Goal: Task Accomplishment & Management: Manage account settings

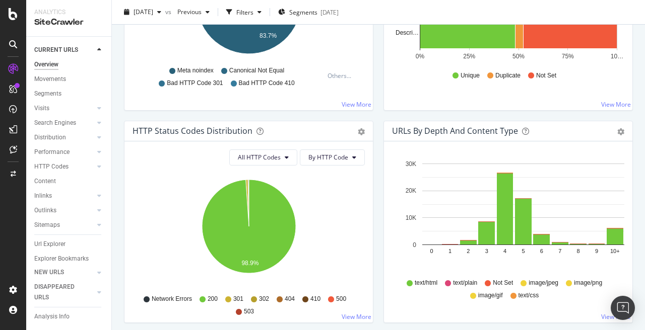
scroll to position [454, 0]
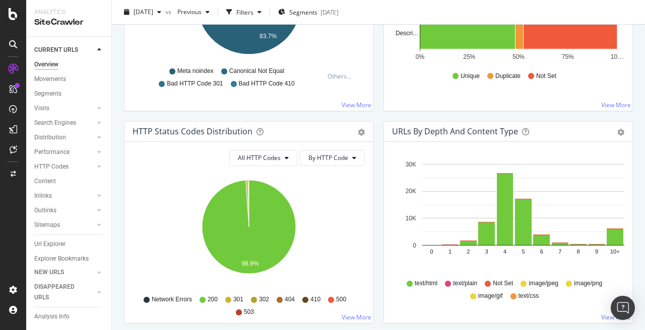
click at [366, 135] on div "HTTP Status Codes Distribution Pie Table Export as CSV Add to Custom Report" at bounding box center [248, 132] width 248 height 20
click at [360, 132] on icon "gear" at bounding box center [361, 132] width 7 height 7
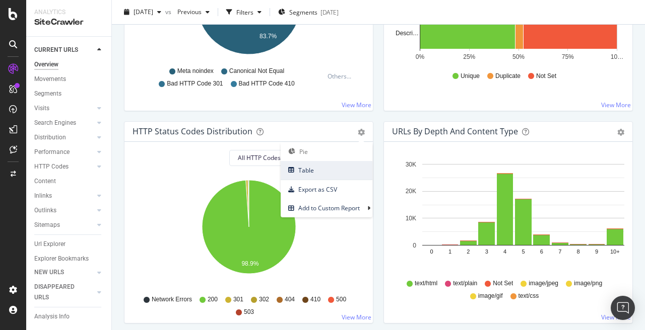
click at [330, 170] on span "Table" at bounding box center [327, 171] width 92 height 14
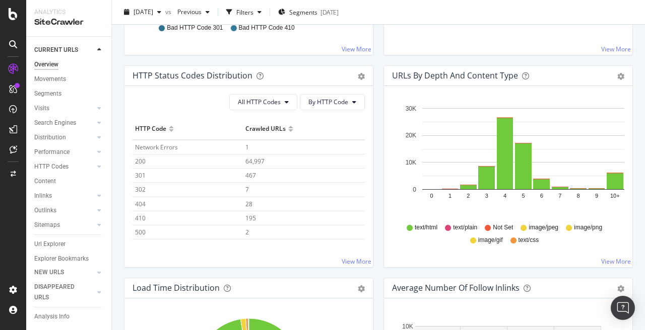
scroll to position [538, 0]
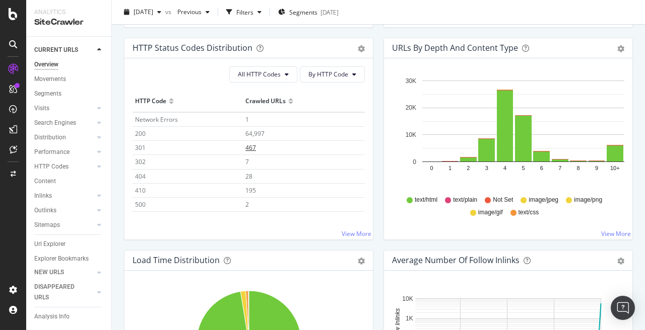
click at [255, 148] on span "467" at bounding box center [250, 148] width 11 height 9
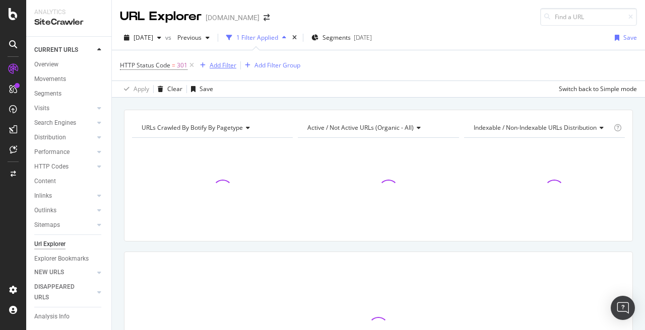
click at [223, 68] on div "Add Filter" at bounding box center [223, 65] width 27 height 9
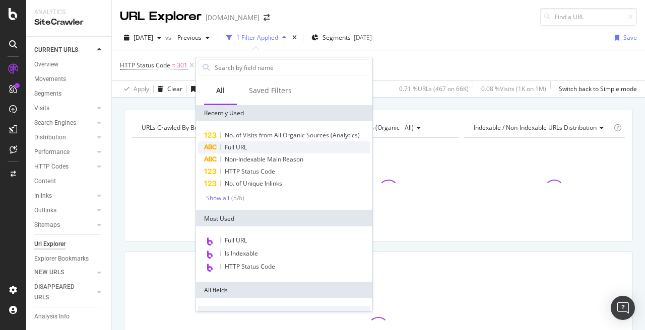
click at [230, 149] on span "Full URL" at bounding box center [236, 147] width 22 height 9
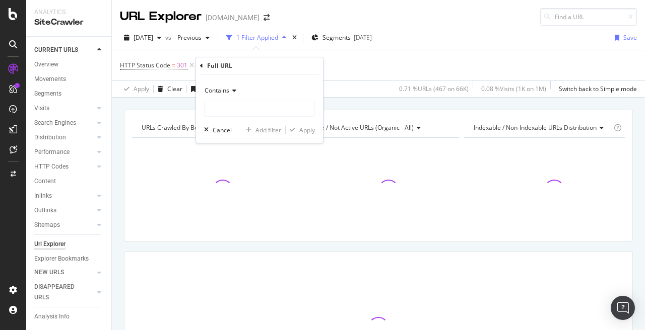
click at [236, 91] on div "Contains" at bounding box center [259, 91] width 111 height 16
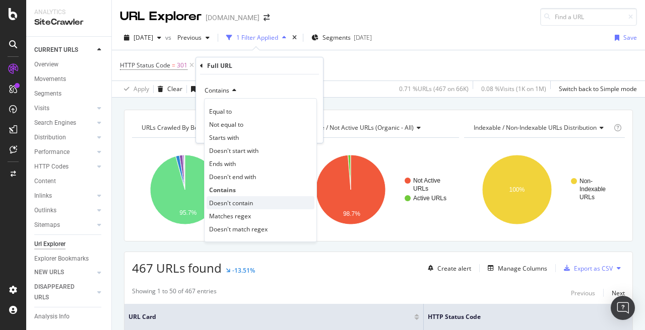
click at [245, 202] on span "Doesn't contain" at bounding box center [231, 203] width 44 height 9
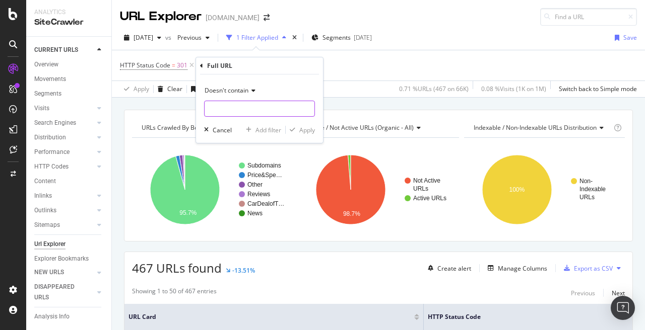
click at [246, 110] on input "text" at bounding box center [260, 109] width 110 height 16
type input "[DOMAIN_NAME]"
click at [309, 129] on div "Apply" at bounding box center [307, 130] width 16 height 9
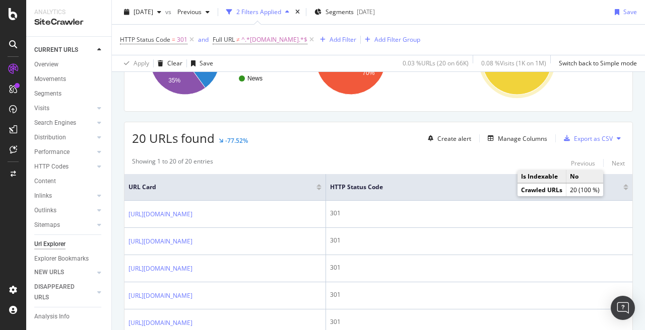
scroll to position [131, 0]
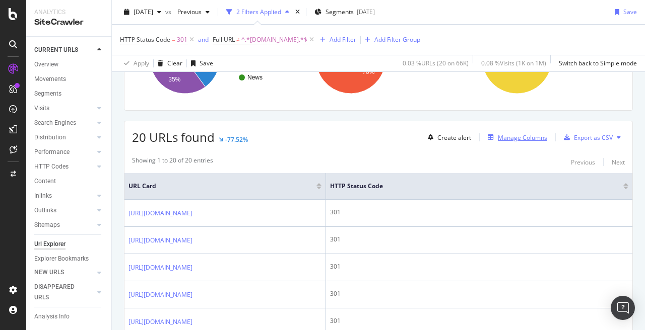
click at [518, 137] on div "Manage Columns" at bounding box center [522, 138] width 49 height 9
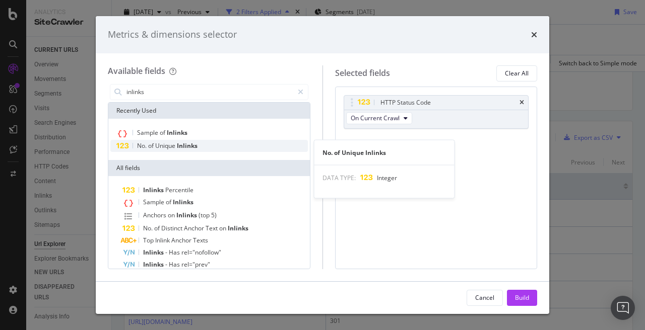
type input "inlinks"
click at [193, 145] on span "Inlinks" at bounding box center [187, 146] width 21 height 9
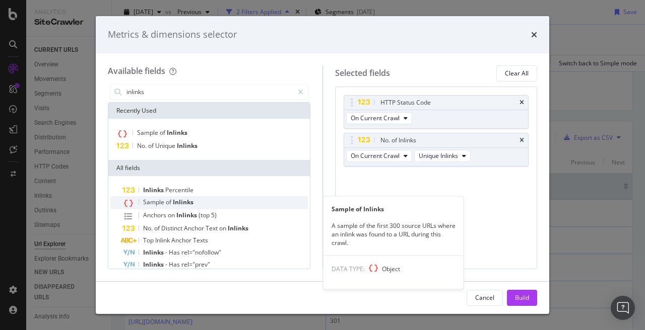
click at [185, 201] on span "Inlinks" at bounding box center [183, 202] width 21 height 9
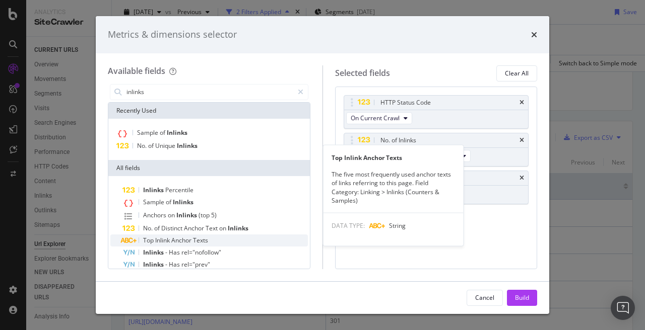
click at [191, 245] on div "Top Inlink Anchor Texts" at bounding box center [214, 241] width 185 height 12
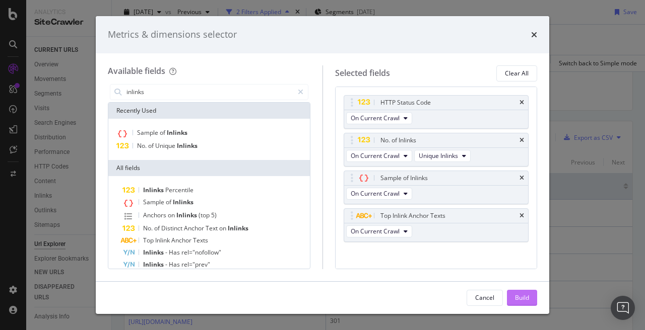
click at [522, 297] on div "Build" at bounding box center [522, 298] width 14 height 9
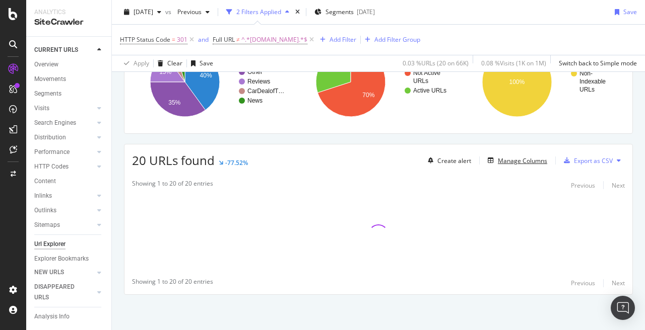
scroll to position [108, 0]
click at [507, 160] on div "Manage Columns" at bounding box center [522, 161] width 49 height 9
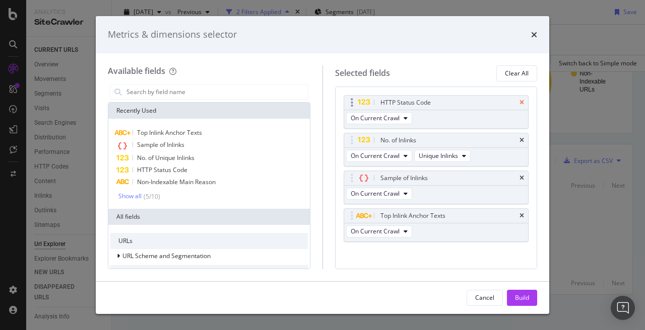
click at [523, 104] on icon "times" at bounding box center [521, 103] width 5 height 6
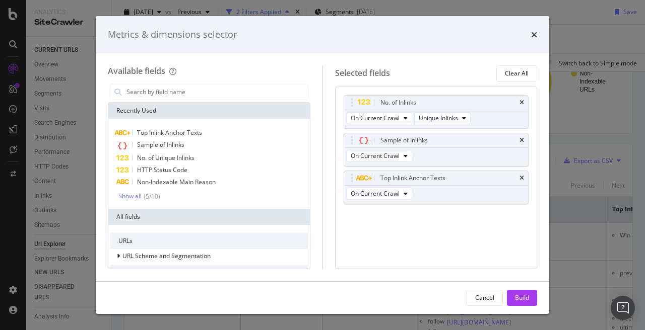
click at [512, 308] on div "Cancel Build" at bounding box center [322, 298] width 453 height 32
click at [515, 298] on div "Build" at bounding box center [522, 298] width 14 height 9
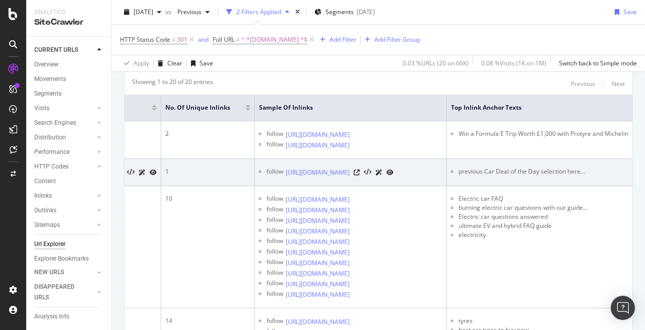
scroll to position [0, 276]
click at [360, 176] on icon at bounding box center [357, 173] width 6 height 6
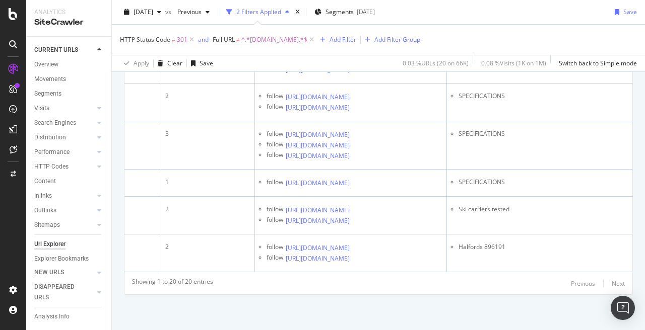
scroll to position [1779, 0]
click at [191, 40] on icon at bounding box center [191, 40] width 9 height 10
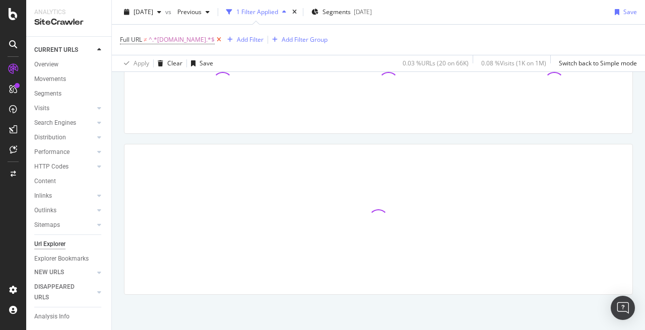
scroll to position [108, 0]
click at [221, 42] on icon at bounding box center [219, 40] width 9 height 10
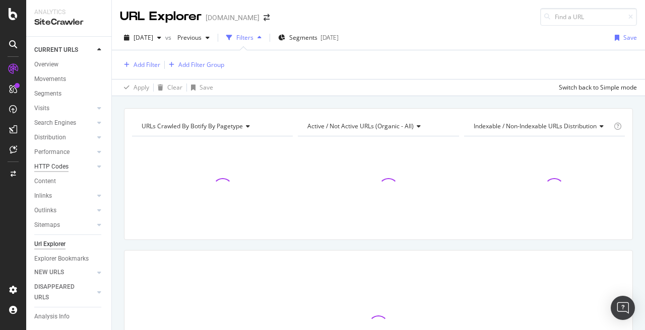
click at [51, 168] on div "HTTP Codes" at bounding box center [51, 167] width 34 height 11
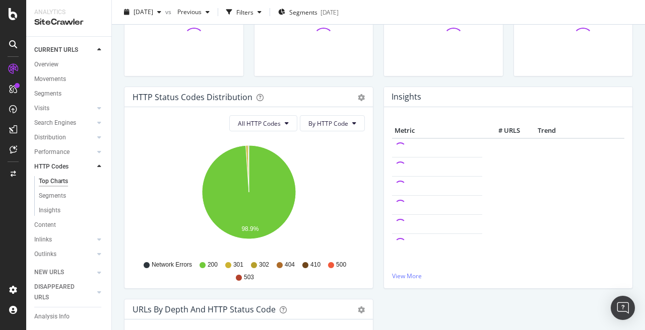
scroll to position [50, 0]
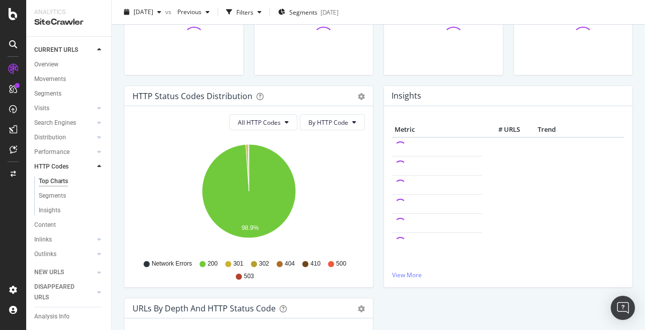
click at [362, 101] on div "HTTP Status Codes Distribution Pie Table Export as CSV Add to Custom Report" at bounding box center [248, 96] width 248 height 20
click at [358, 95] on icon "gear" at bounding box center [361, 96] width 7 height 7
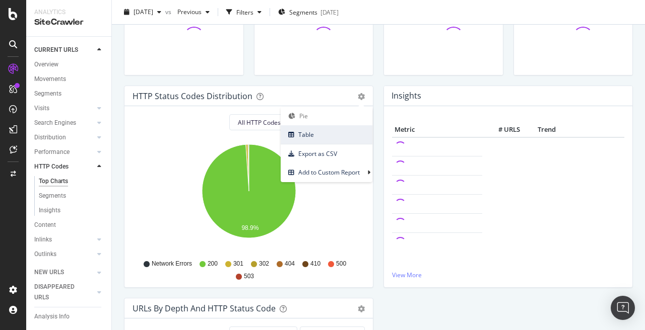
click at [322, 135] on span "Table" at bounding box center [327, 135] width 92 height 14
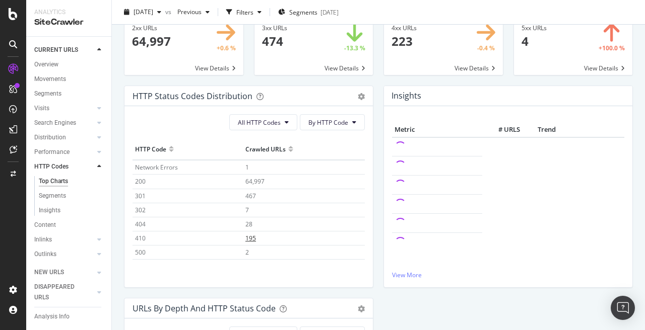
click at [249, 238] on span "195" at bounding box center [250, 238] width 11 height 9
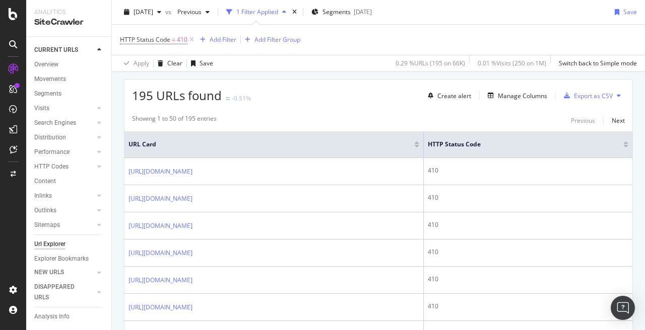
scroll to position [123, 0]
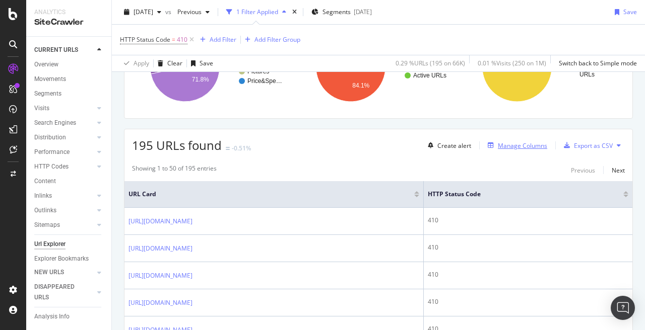
click at [510, 144] on div "Manage Columns" at bounding box center [522, 146] width 49 height 9
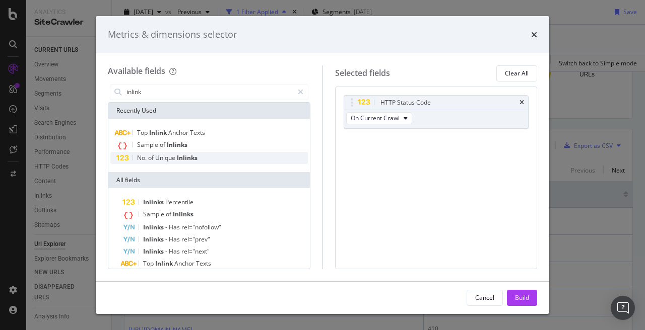
click at [215, 158] on div "No. of Unique Inlinks" at bounding box center [208, 158] width 197 height 12
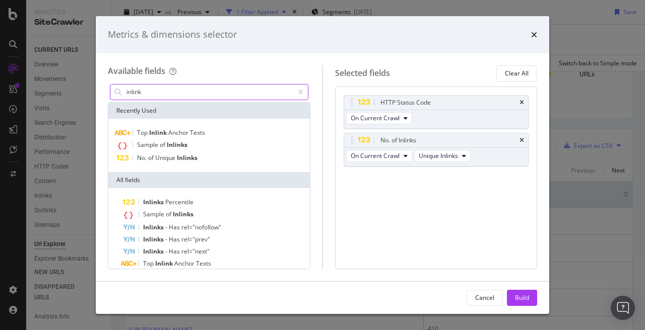
click at [219, 91] on input "inlink" at bounding box center [209, 92] width 168 height 15
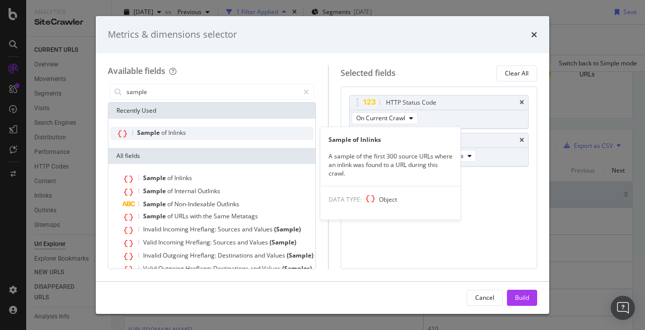
click at [178, 135] on span "Inlinks" at bounding box center [177, 132] width 18 height 9
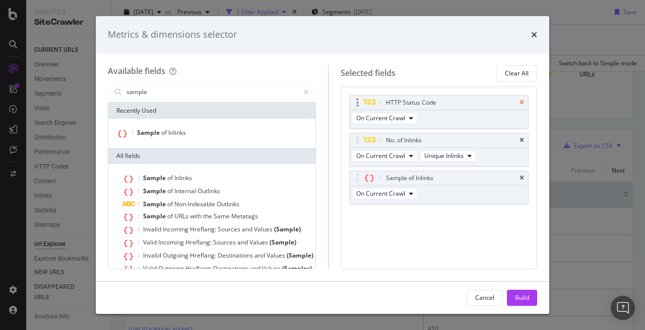
click at [523, 105] on icon "times" at bounding box center [521, 103] width 5 height 6
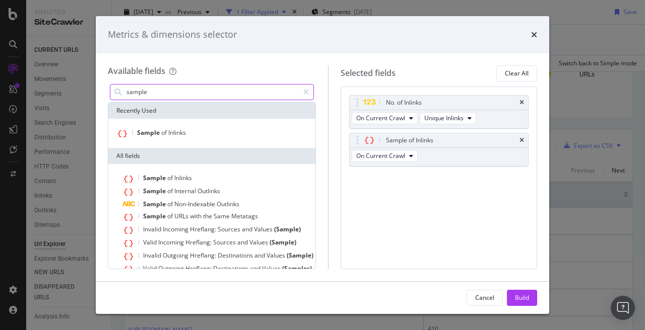
click at [259, 97] on input "sample" at bounding box center [211, 92] width 173 height 15
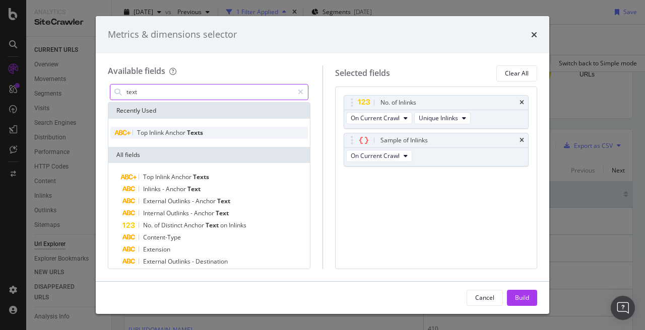
type input "text"
click at [242, 130] on div "Top Inlink Anchor Texts" at bounding box center [208, 133] width 197 height 12
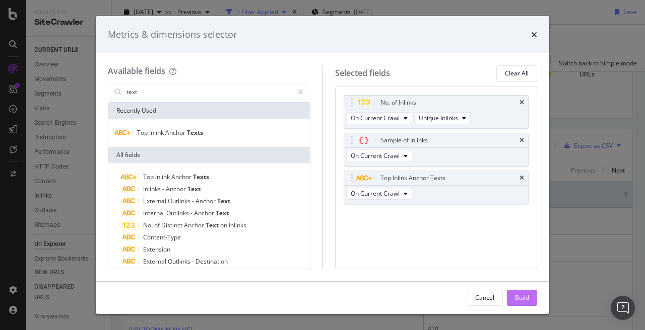
click at [527, 297] on div "Build" at bounding box center [522, 298] width 14 height 9
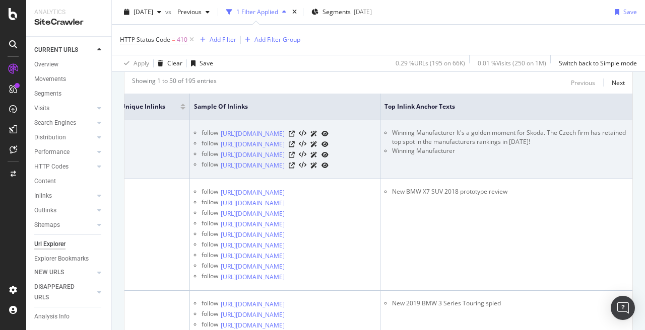
scroll to position [0, 341]
click at [295, 137] on icon at bounding box center [292, 134] width 6 height 6
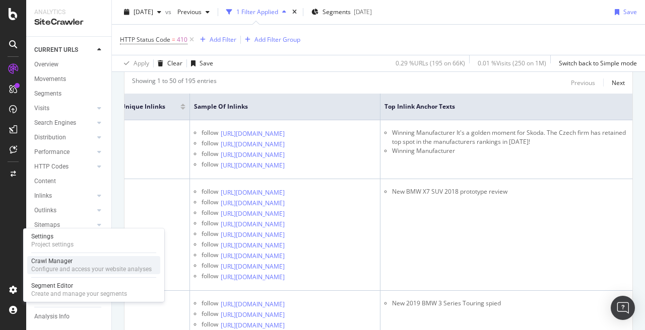
click at [60, 268] on div "Configure and access your website analyses" at bounding box center [91, 269] width 120 height 8
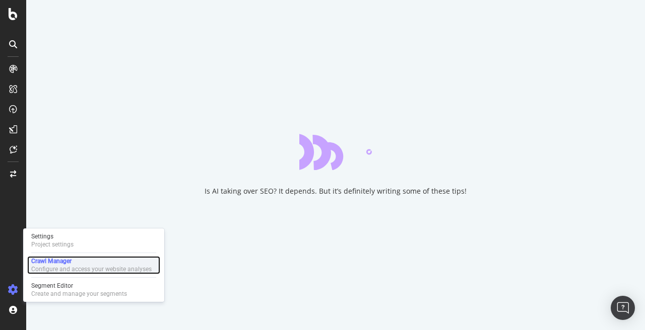
click at [65, 266] on div "Configure and access your website analyses" at bounding box center [91, 269] width 120 height 8
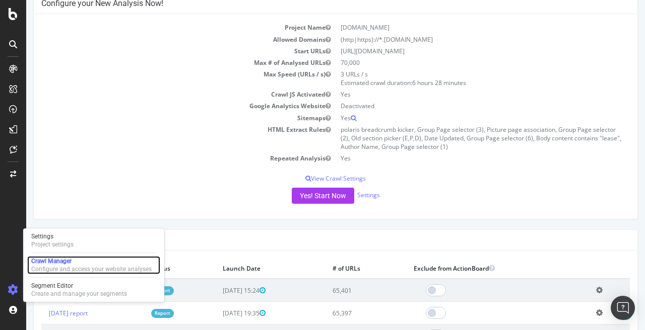
scroll to position [162, 0]
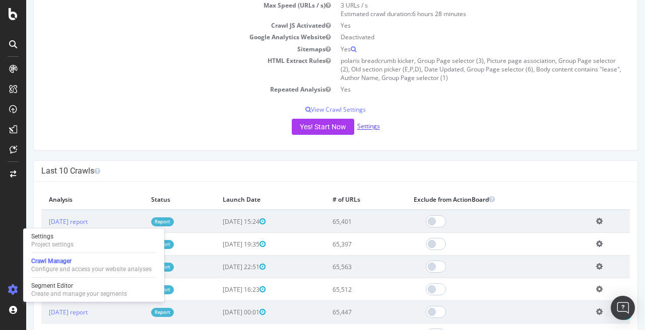
click at [363, 123] on link "Settings" at bounding box center [368, 126] width 23 height 9
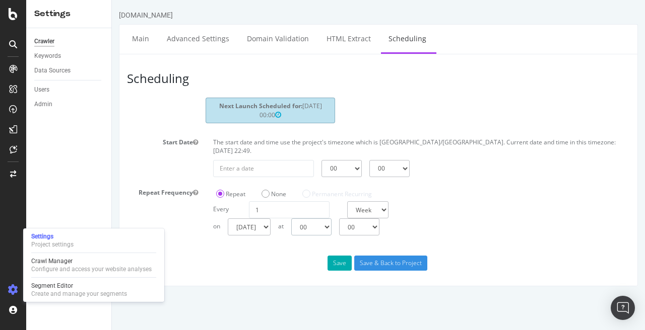
click at [331, 221] on select "00 01 02 03 04 05 06 07 08 09 10 11 12 13 14 15 16 17 18 19 20 21 22 23" at bounding box center [311, 227] width 40 height 17
select select "23"
click at [291, 219] on select "00 01 02 03 04 05 06 07 08 09 10 11 12 13 14 15 16 17 18 19 20 21 22 23" at bounding box center [311, 227] width 40 height 17
click at [373, 221] on select "00 15 30 45" at bounding box center [359, 227] width 40 height 17
select select "45"
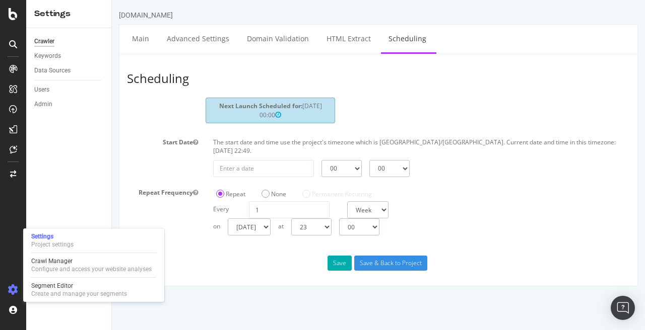
click at [339, 219] on select "00 15 30 45" at bounding box center [359, 227] width 40 height 17
click at [339, 258] on button "Save" at bounding box center [339, 263] width 24 height 15
